Goal: Check status: Check status

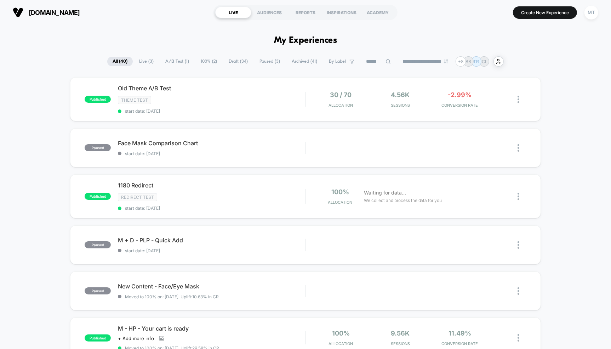
click at [241, 62] on span "Draft ( 34 )" at bounding box center [238, 62] width 30 height 10
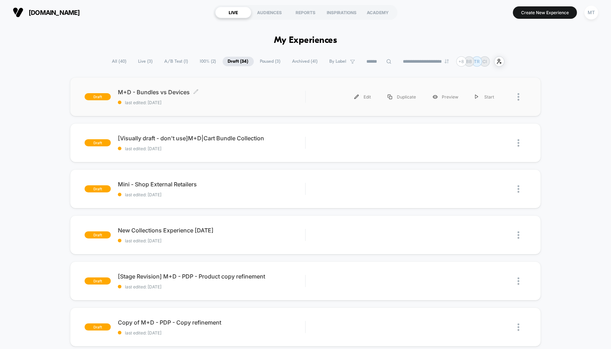
click at [215, 99] on div "M+D - Bundles vs Devices Click to edit experience details Click to edit experie…" at bounding box center [211, 97] width 187 height 17
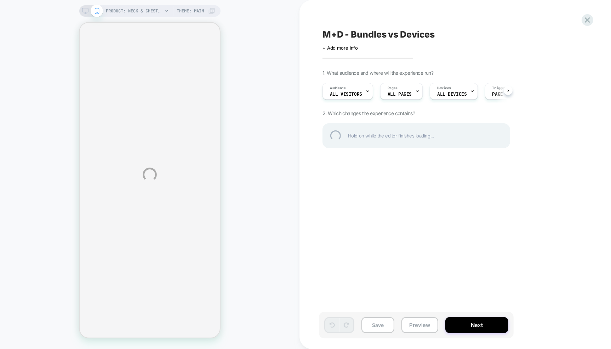
click at [427, 324] on div "PRODUCT: Neck & Chest LED Mask Bundle PRODUCT: Neck & Chest LED Mask Bundle The…" at bounding box center [305, 174] width 611 height 349
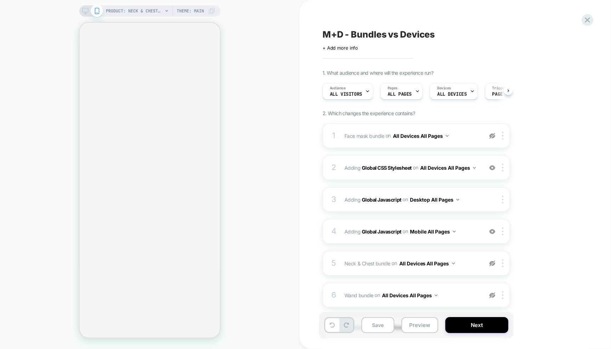
scroll to position [0, 0]
click at [415, 325] on button "Preview" at bounding box center [419, 325] width 37 height 16
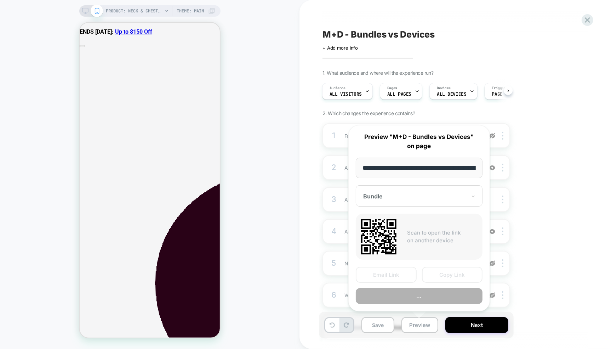
scroll to position [0, 122]
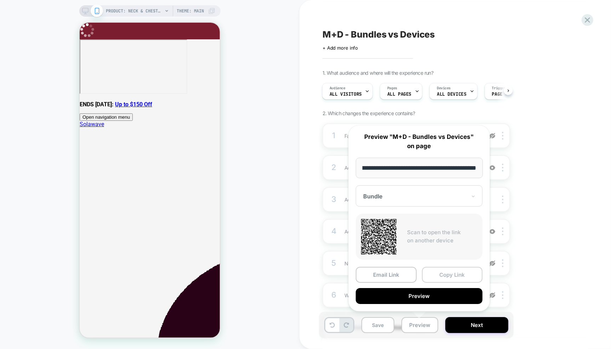
click at [447, 275] on button "Copy Link" at bounding box center [452, 275] width 61 height 16
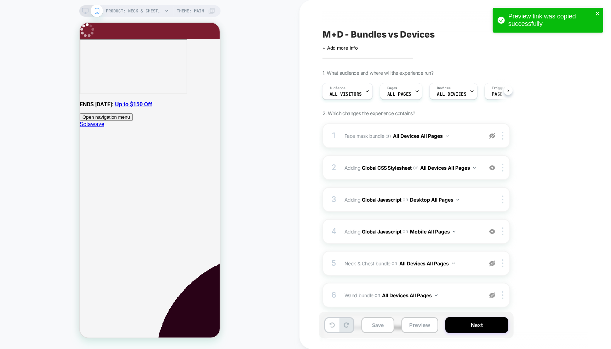
click at [599, 13] on icon "close" at bounding box center [597, 14] width 5 height 6
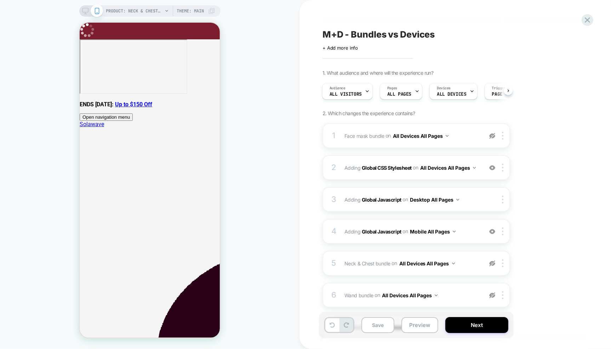
click at [599, 13] on div "Preview link was copied successfully" at bounding box center [547, 21] width 113 height 31
click at [587, 18] on icon at bounding box center [588, 20] width 10 height 10
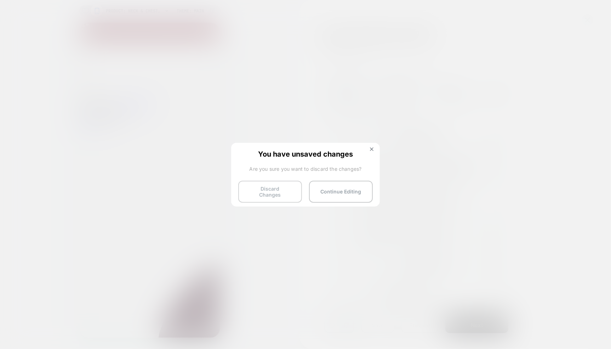
click at [285, 193] on button "Discard Changes" at bounding box center [270, 192] width 64 height 22
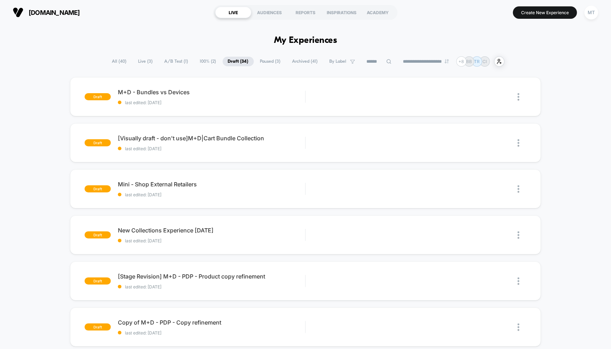
click at [140, 62] on span "Live ( 3 )" at bounding box center [145, 62] width 25 height 10
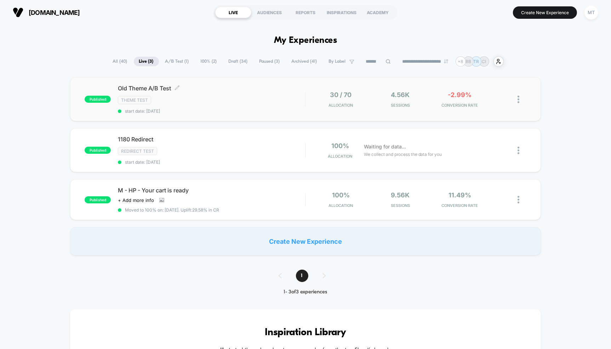
click at [211, 102] on div "Theme Test" at bounding box center [211, 100] width 187 height 8
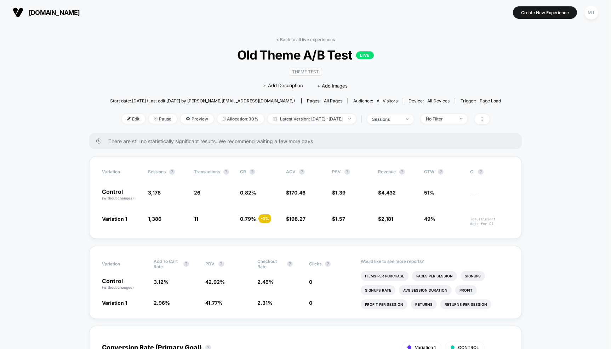
click at [288, 116] on span "Latest Version: [DATE] - [DATE]" at bounding box center [312, 119] width 89 height 10
select select "*"
select select "****"
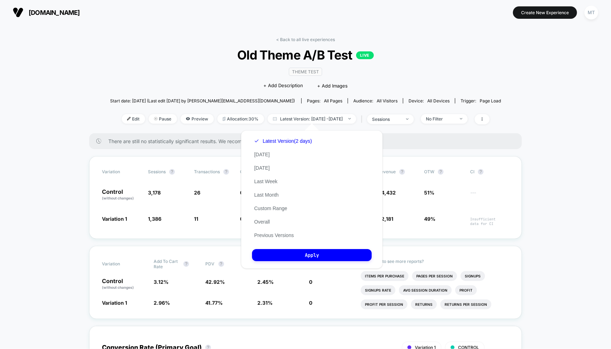
click at [274, 216] on div "Latest Version (2 days) [DATE] [DATE] Last Week Last Month Custom Range Overall…" at bounding box center [283, 188] width 62 height 108
click at [275, 210] on button "Custom Range" at bounding box center [270, 208] width 37 height 6
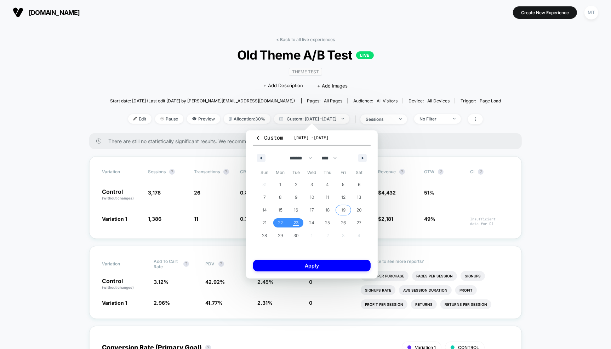
click at [337, 211] on span "19" at bounding box center [344, 209] width 16 height 9
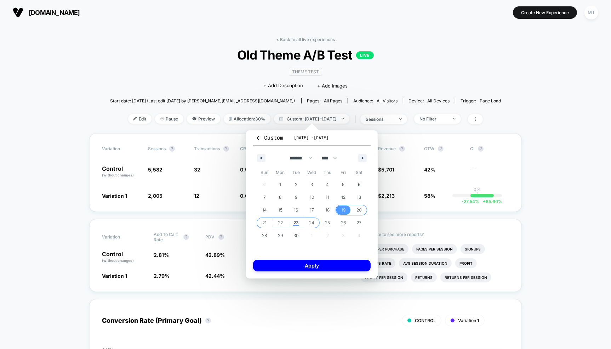
click at [317, 223] on span "24" at bounding box center [312, 222] width 16 height 9
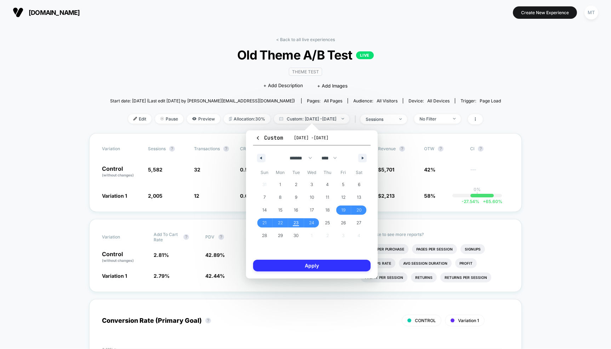
click at [318, 267] on button "Apply" at bounding box center [312, 266] width 118 height 12
